Goal: Information Seeking & Learning: Learn about a topic

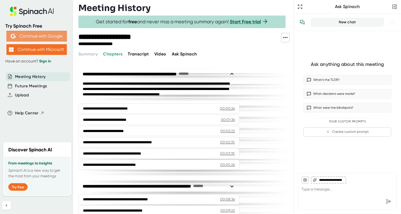
click at [40, 38] on button "Continue with Google" at bounding box center [36, 36] width 60 height 11
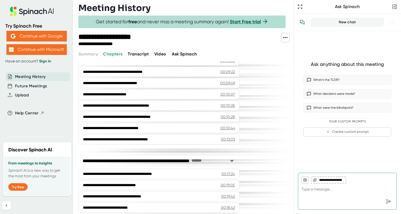
scroll to position [141, 0]
